Goal: Transaction & Acquisition: Purchase product/service

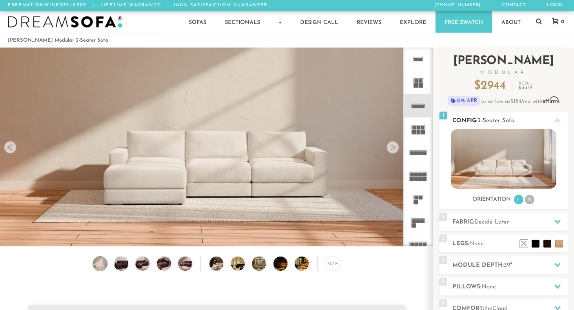
click at [556, 120] on icon at bounding box center [557, 120] width 6 height 4
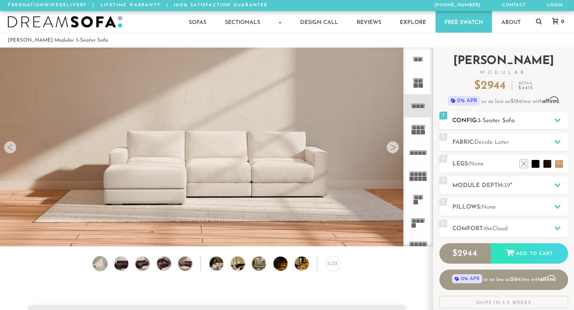
click at [557, 118] on icon at bounding box center [557, 120] width 6 height 6
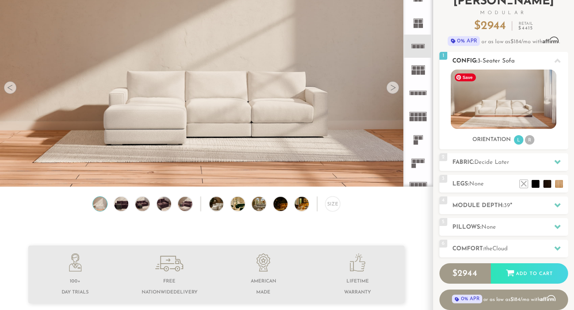
scroll to position [70, 0]
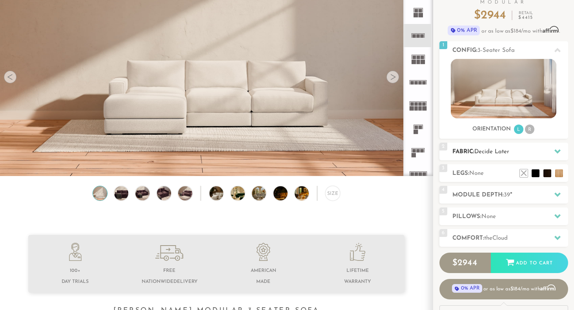
click at [489, 152] on span "Decide Later" at bounding box center [491, 152] width 35 height 6
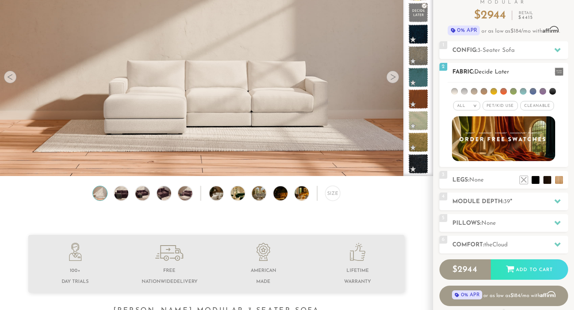
click at [536, 107] on span "Cleanable x" at bounding box center [537, 105] width 34 height 9
click at [476, 90] on li at bounding box center [474, 91] width 7 height 7
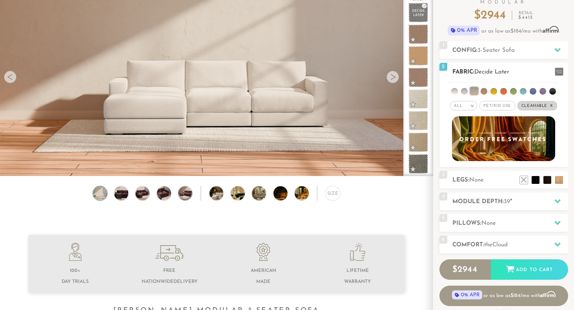
click at [487, 91] on li at bounding box center [484, 91] width 7 height 7
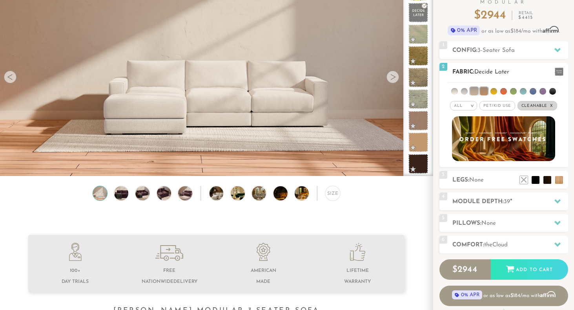
click at [494, 92] on li at bounding box center [493, 91] width 7 height 7
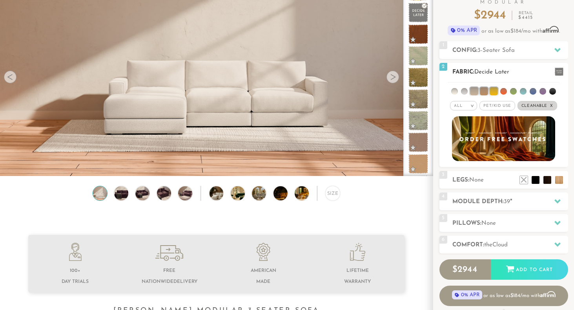
click at [503, 91] on li at bounding box center [503, 91] width 7 height 7
click at [514, 91] on li at bounding box center [513, 91] width 7 height 7
click at [524, 91] on li at bounding box center [523, 91] width 7 height 7
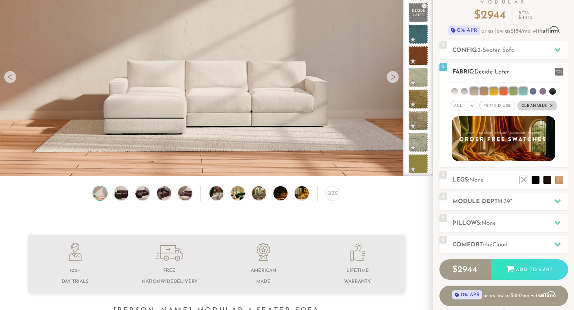
click at [516, 88] on li at bounding box center [513, 91] width 8 height 8
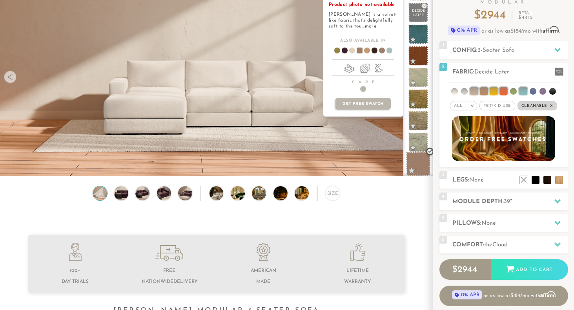
click at [419, 168] on span at bounding box center [418, 163] width 25 height 25
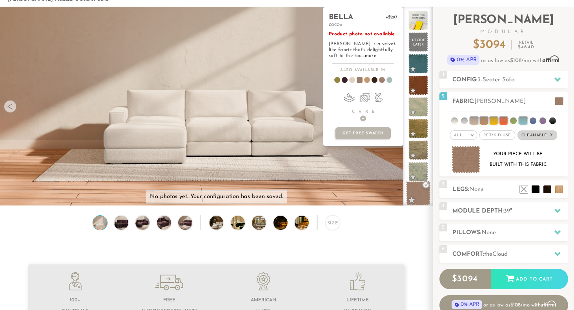
scroll to position [40, 0]
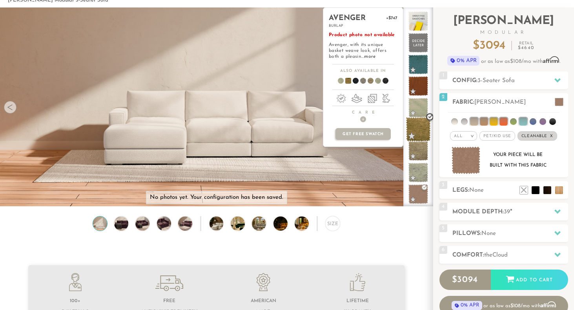
click at [412, 137] on span at bounding box center [418, 129] width 25 height 25
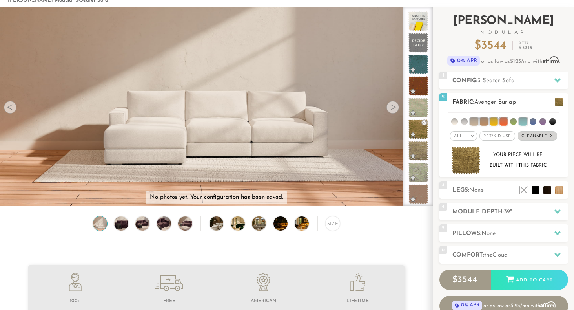
click at [485, 124] on li at bounding box center [484, 121] width 8 height 8
click at [482, 121] on li at bounding box center [484, 121] width 7 height 7
click at [496, 124] on li at bounding box center [494, 121] width 8 height 8
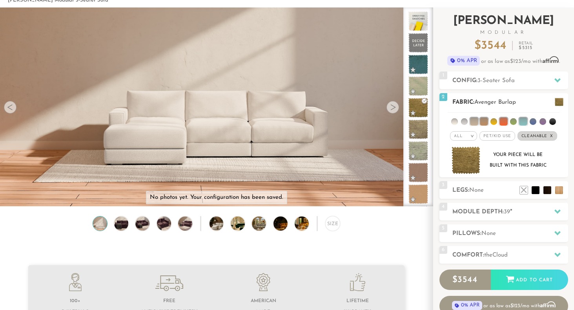
click at [532, 121] on li at bounding box center [533, 121] width 7 height 7
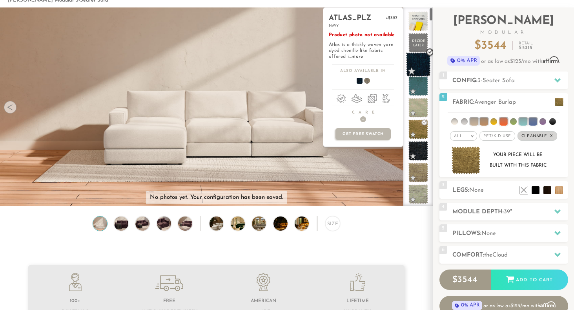
click at [414, 58] on span at bounding box center [418, 64] width 25 height 25
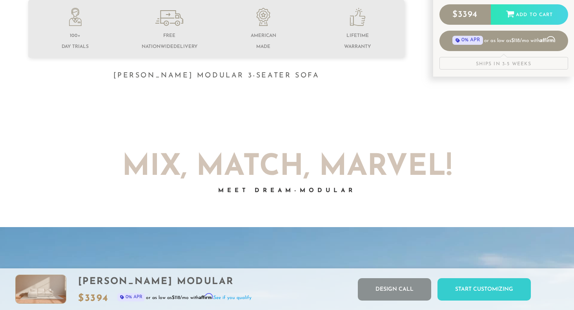
scroll to position [0, 0]
